Goal: Check status: Check status

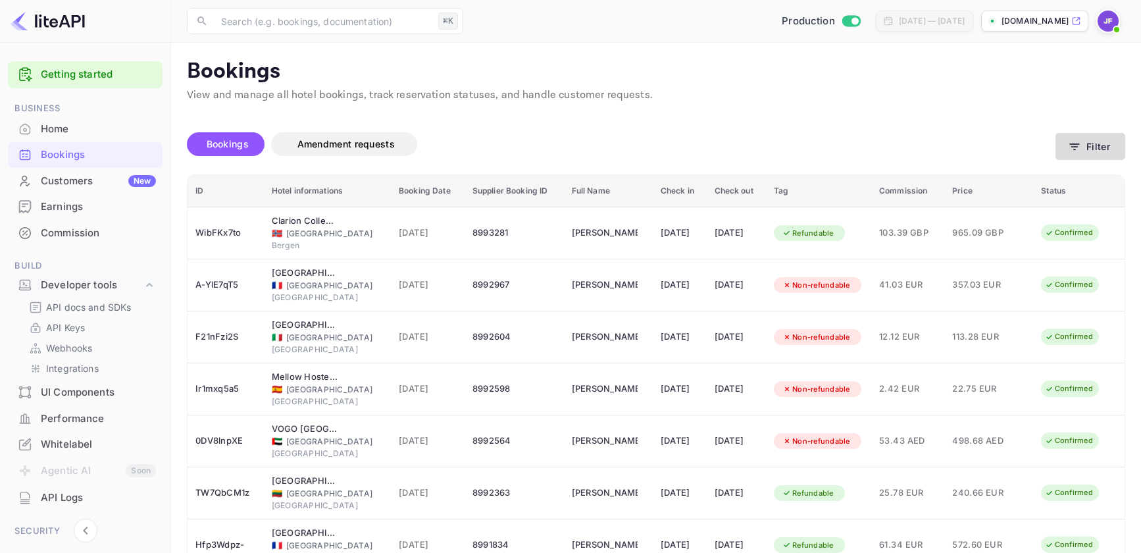
click at [1097, 143] on button "Filter" at bounding box center [1090, 146] width 70 height 27
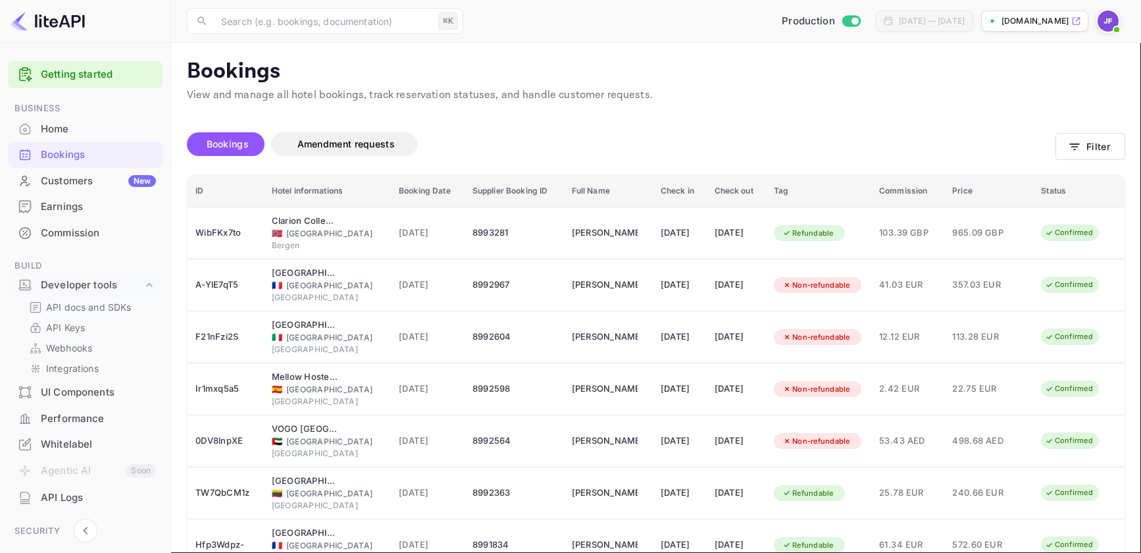
click at [154, 336] on button "20" at bounding box center [143, 344] width 21 height 17
type input "[DATE]"
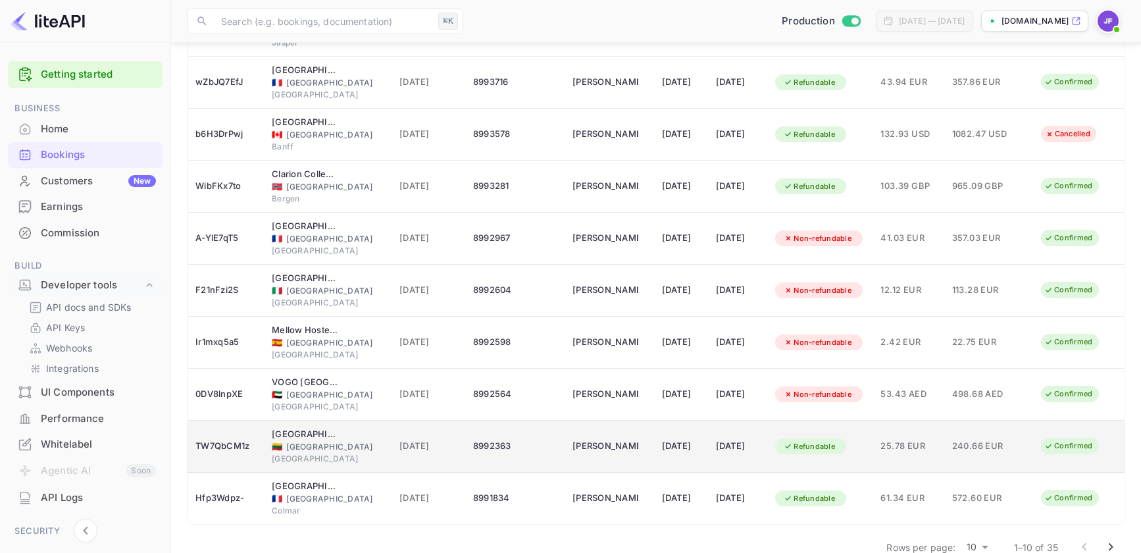
scroll to position [230, 0]
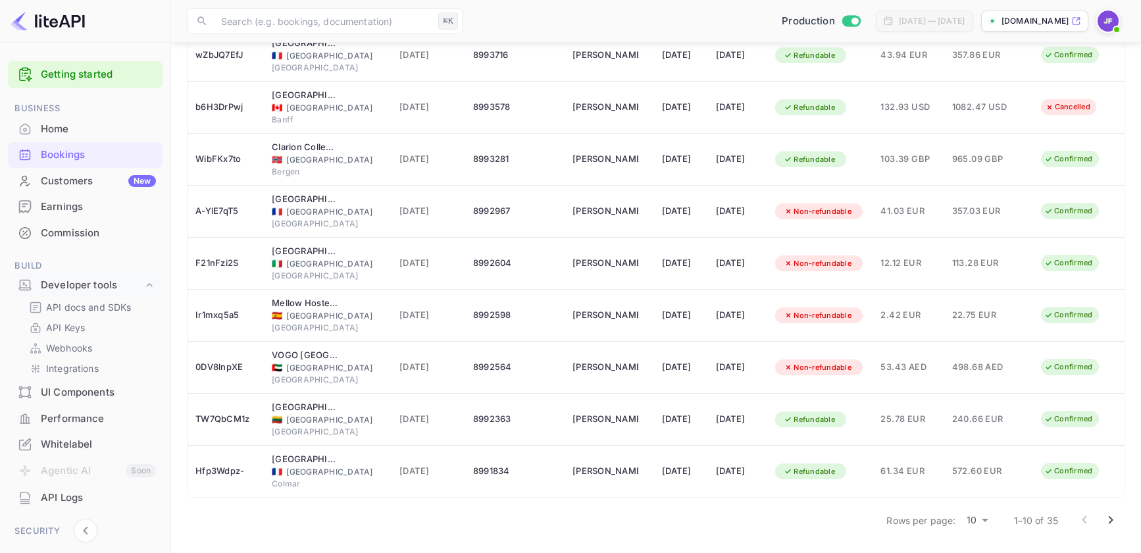
click at [983, 516] on body "Getting started Business Home Bookings Customers New Earnings Commission Build …" at bounding box center [570, 161] width 1141 height 782
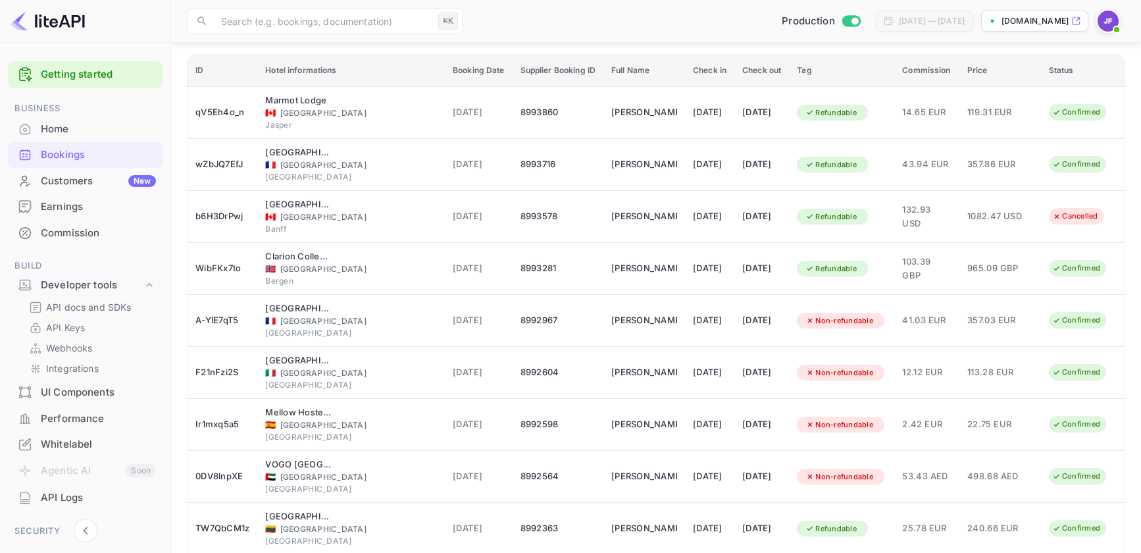
scroll to position [0, 0]
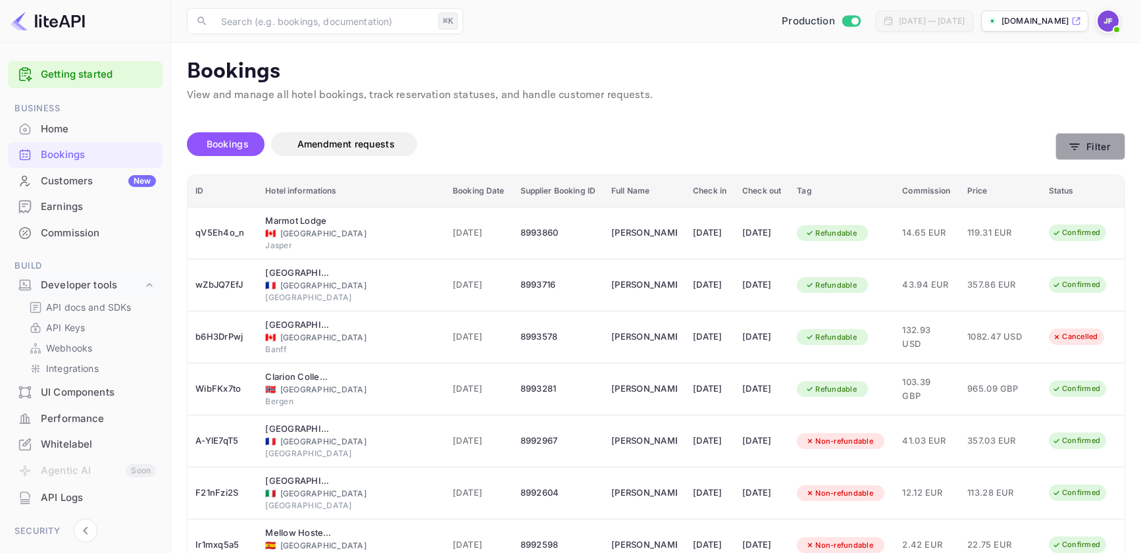
click at [1103, 144] on button "Filter" at bounding box center [1090, 146] width 70 height 27
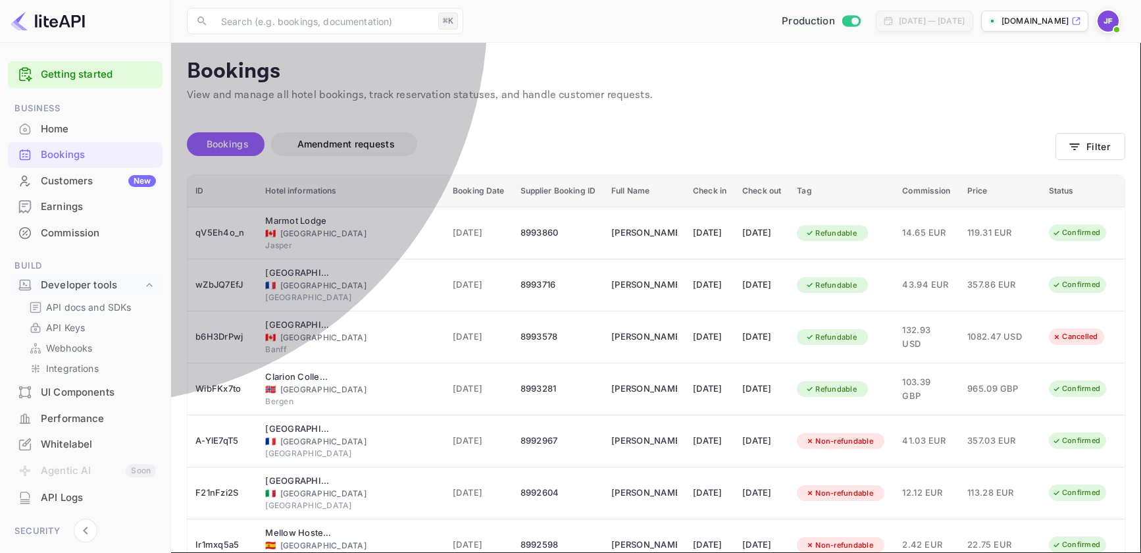
drag, startPoint x: 670, startPoint y: 399, endPoint x: 776, endPoint y: 430, distance: 110.3
type input "CANCELLED"
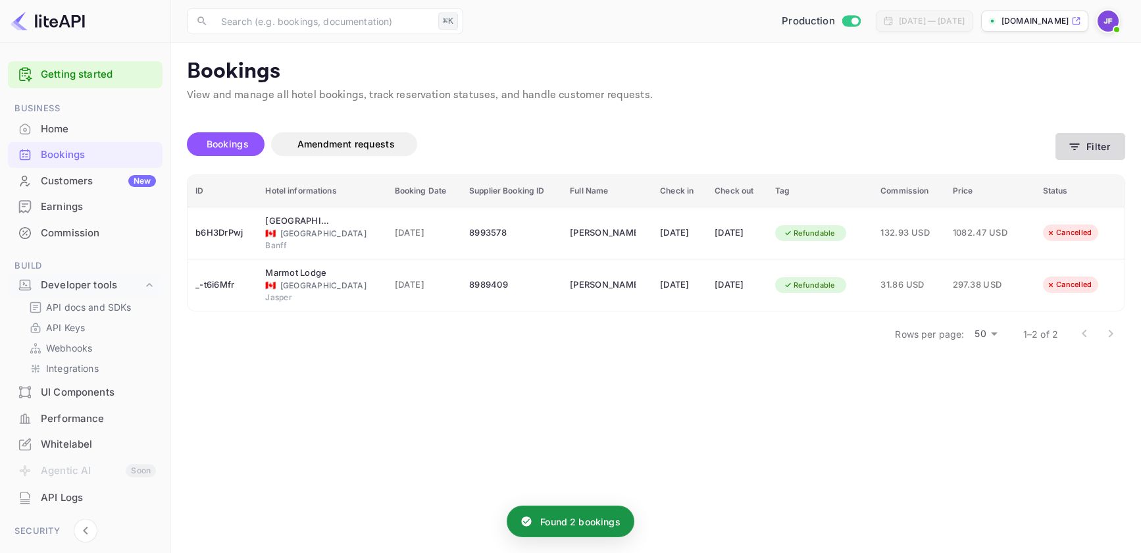
click at [1085, 153] on button "Filter" at bounding box center [1090, 146] width 70 height 27
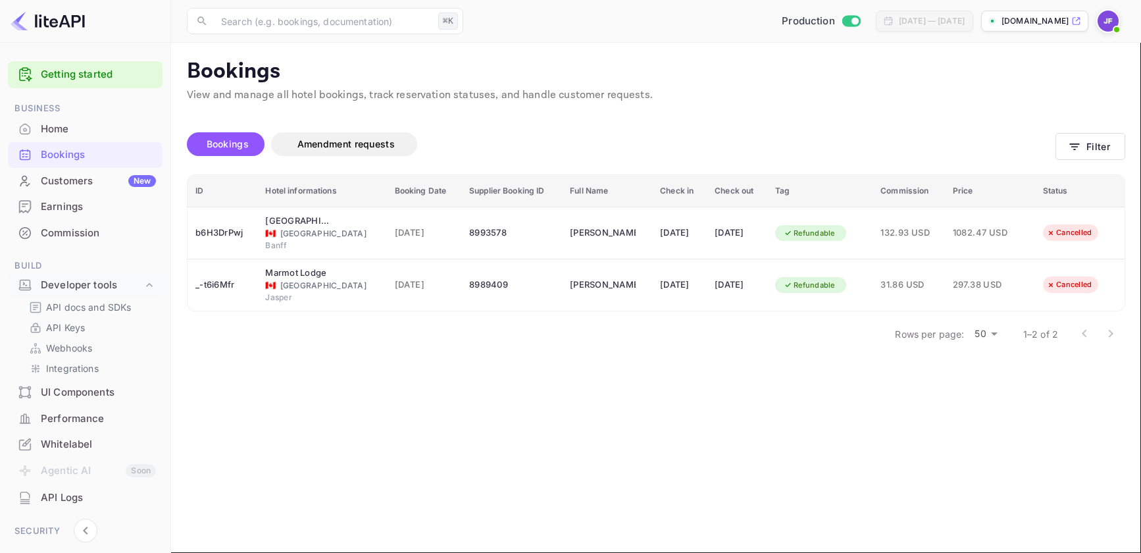
type input "CREATED"
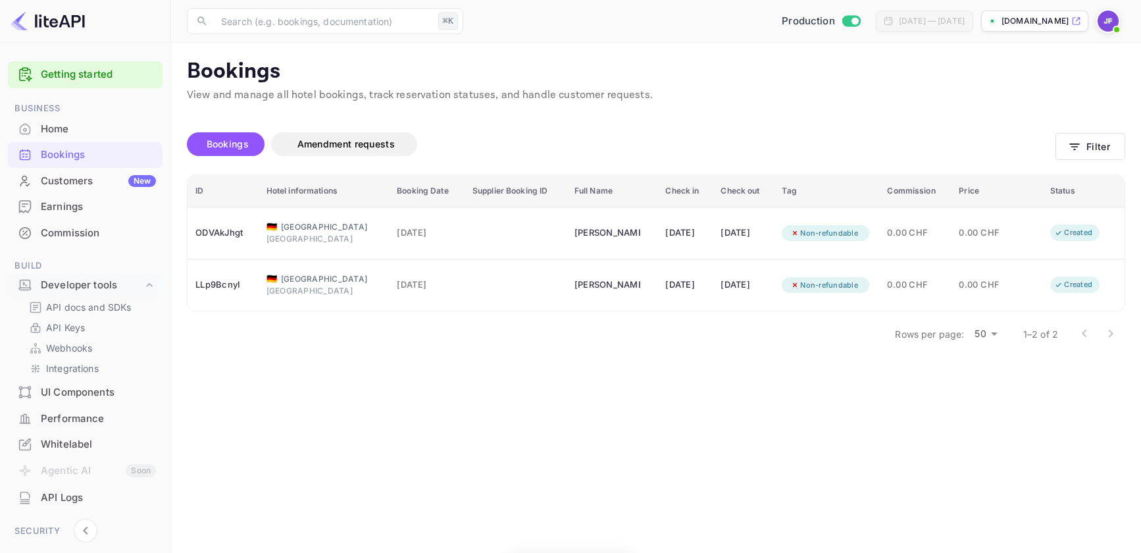
click at [1116, 329] on div at bounding box center [1097, 333] width 53 height 26
click at [1112, 331] on div at bounding box center [1097, 333] width 53 height 26
click at [1089, 141] on button "Filter" at bounding box center [1090, 146] width 70 height 27
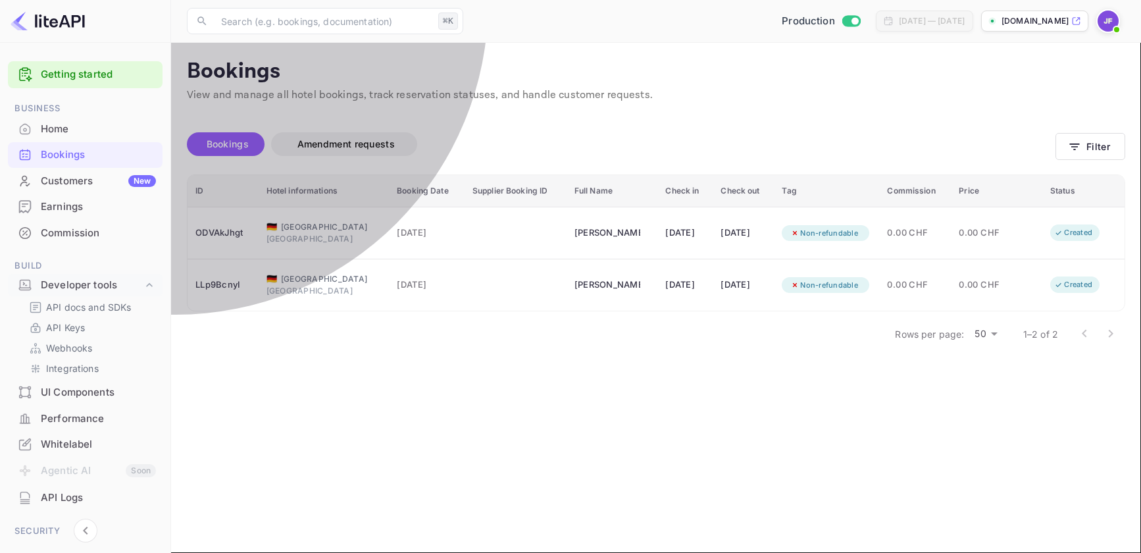
drag, startPoint x: 751, startPoint y: 413, endPoint x: 781, endPoint y: 420, distance: 30.5
type input "CONFIRMED"
